Goal: Find contact information: Find contact information

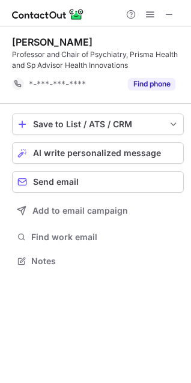
scroll to position [253, 191]
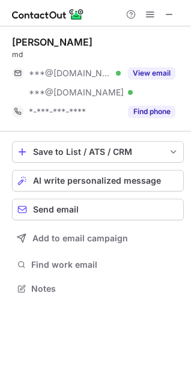
scroll to position [280, 191]
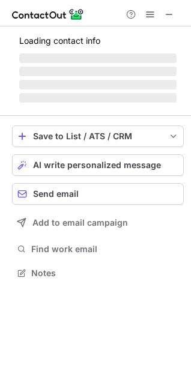
scroll to position [280, 191]
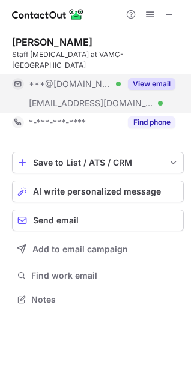
click at [82, 79] on span "***@yahoo.com" at bounding box center [70, 84] width 83 height 11
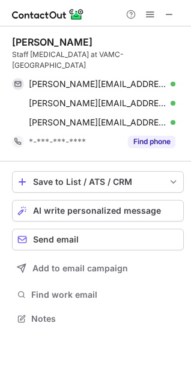
scroll to position [300, 191]
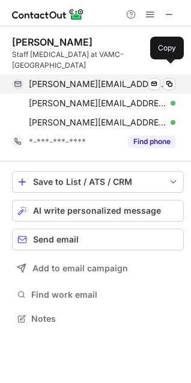
click at [83, 79] on span "valentin.millie@yahoo.com" at bounding box center [97, 84] width 137 height 11
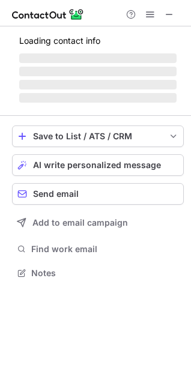
scroll to position [261, 191]
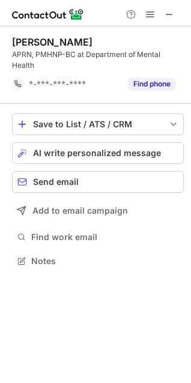
scroll to position [253, 191]
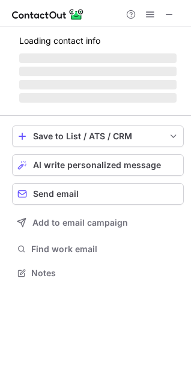
scroll to position [261, 191]
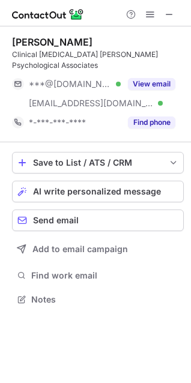
scroll to position [291, 191]
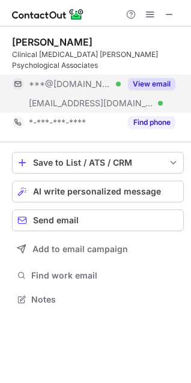
click at [85, 86] on span "***@gmail.com" at bounding box center [70, 84] width 83 height 11
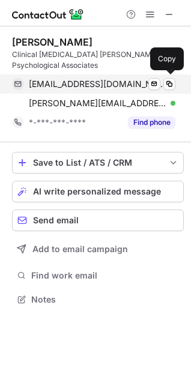
click at [86, 83] on span "trinitymaurer@gmail.com" at bounding box center [97, 84] width 137 height 11
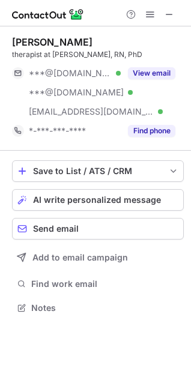
scroll to position [300, 191]
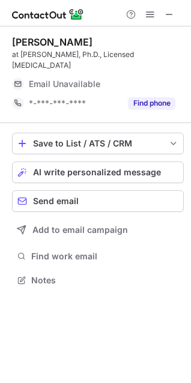
scroll to position [261, 191]
click at [23, 38] on div "[PERSON_NAME]" at bounding box center [52, 42] width 80 height 12
drag, startPoint x: 23, startPoint y: 38, endPoint x: 46, endPoint y: 38, distance: 22.2
click at [46, 38] on div "Rhea Merck" at bounding box center [52, 42] width 80 height 12
copy div "Rhea Merck"
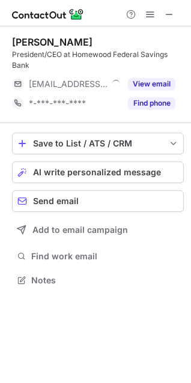
scroll to position [272, 191]
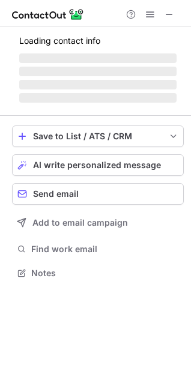
scroll to position [291, 191]
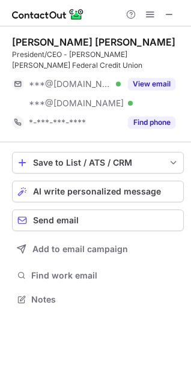
click at [19, 40] on div "Keith O'Neil Jr. CUDE" at bounding box center [93, 42] width 163 height 12
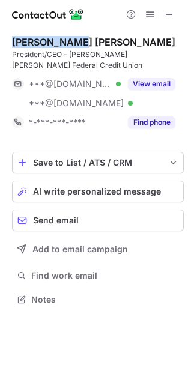
drag, startPoint x: 19, startPoint y: 40, endPoint x: 49, endPoint y: 38, distance: 30.1
click at [49, 38] on div "Keith O'Neil Jr. CUDE" at bounding box center [93, 42] width 163 height 12
copy div "Keith O'Neil"
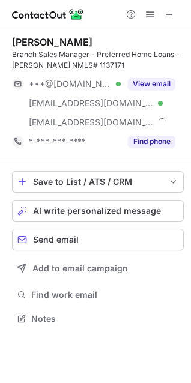
scroll to position [310, 191]
click at [28, 43] on div "[PERSON_NAME]" at bounding box center [52, 42] width 80 height 12
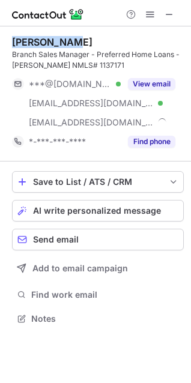
drag, startPoint x: 28, startPoint y: 43, endPoint x: 57, endPoint y: 43, distance: 29.4
click at [57, 43] on div "[PERSON_NAME]" at bounding box center [52, 42] width 80 height 12
copy div "[PERSON_NAME]"
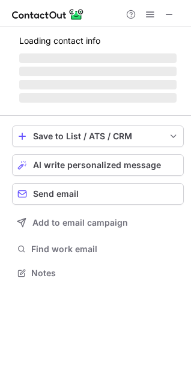
scroll to position [272, 191]
